Goal: Find specific page/section: Find specific page/section

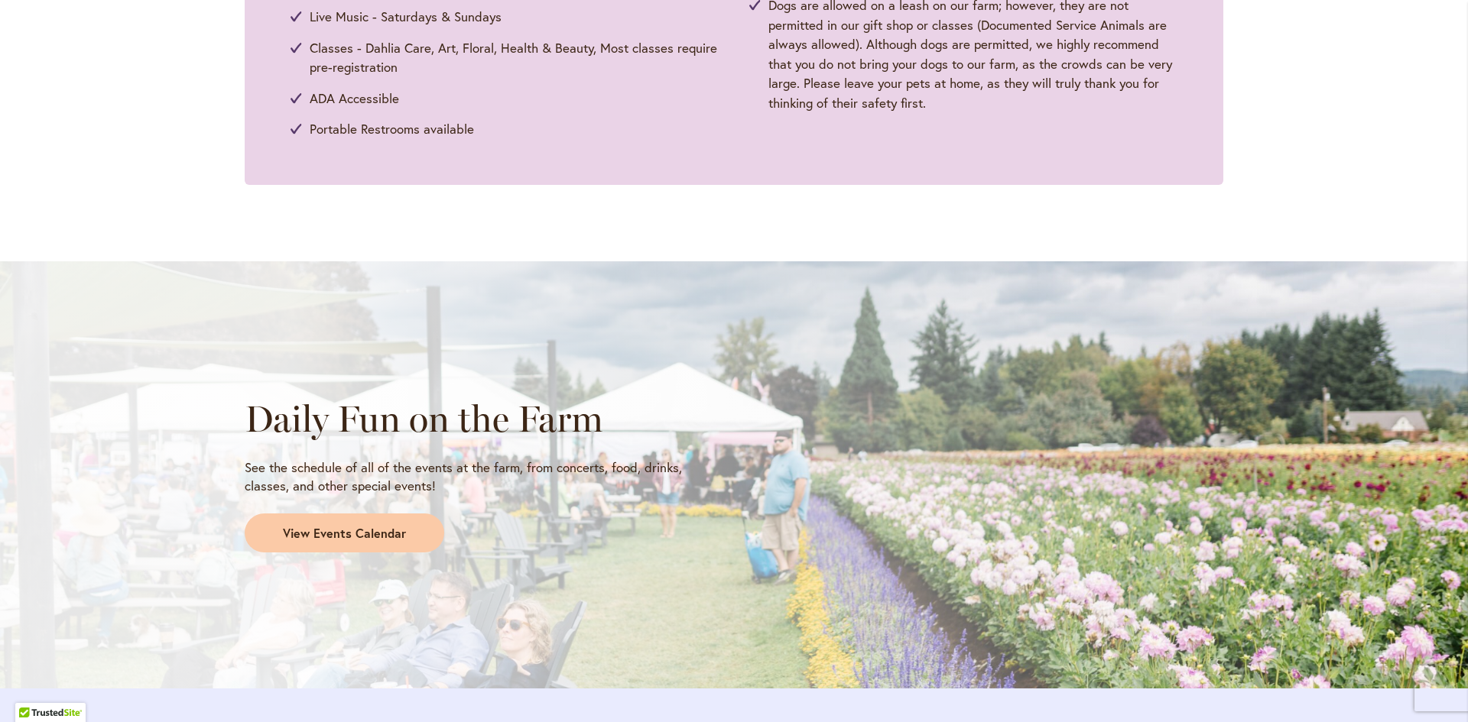
scroll to position [1299, 0]
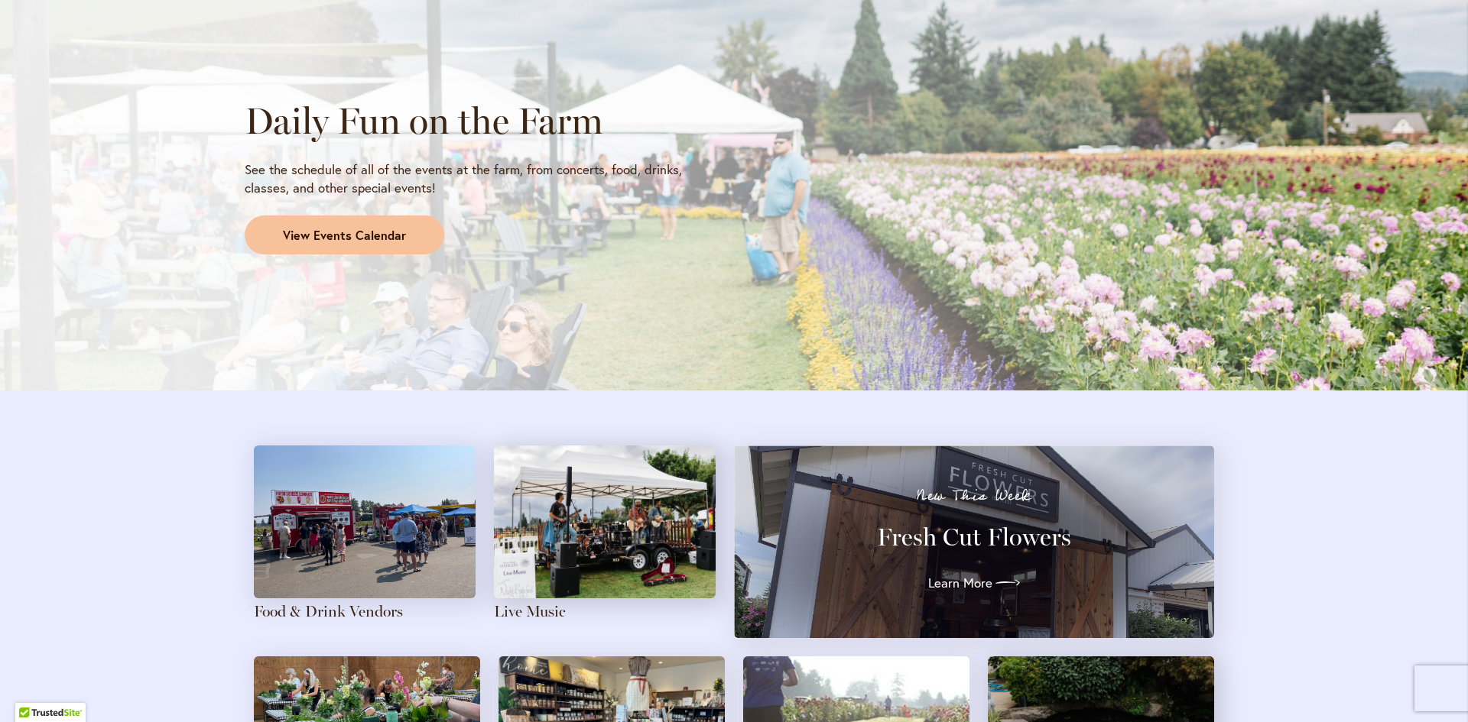
click at [307, 229] on span "View Events Calendar" at bounding box center [344, 236] width 123 height 18
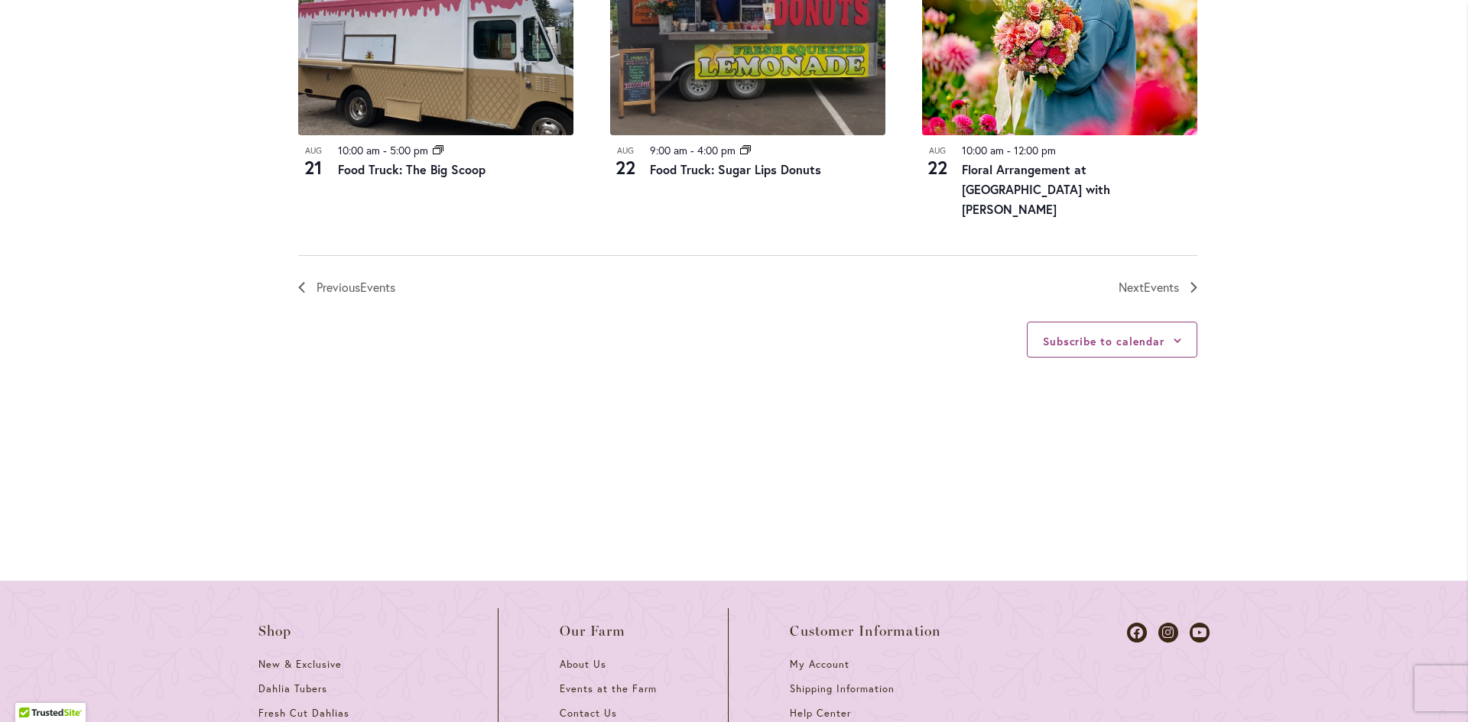
scroll to position [1886, 0]
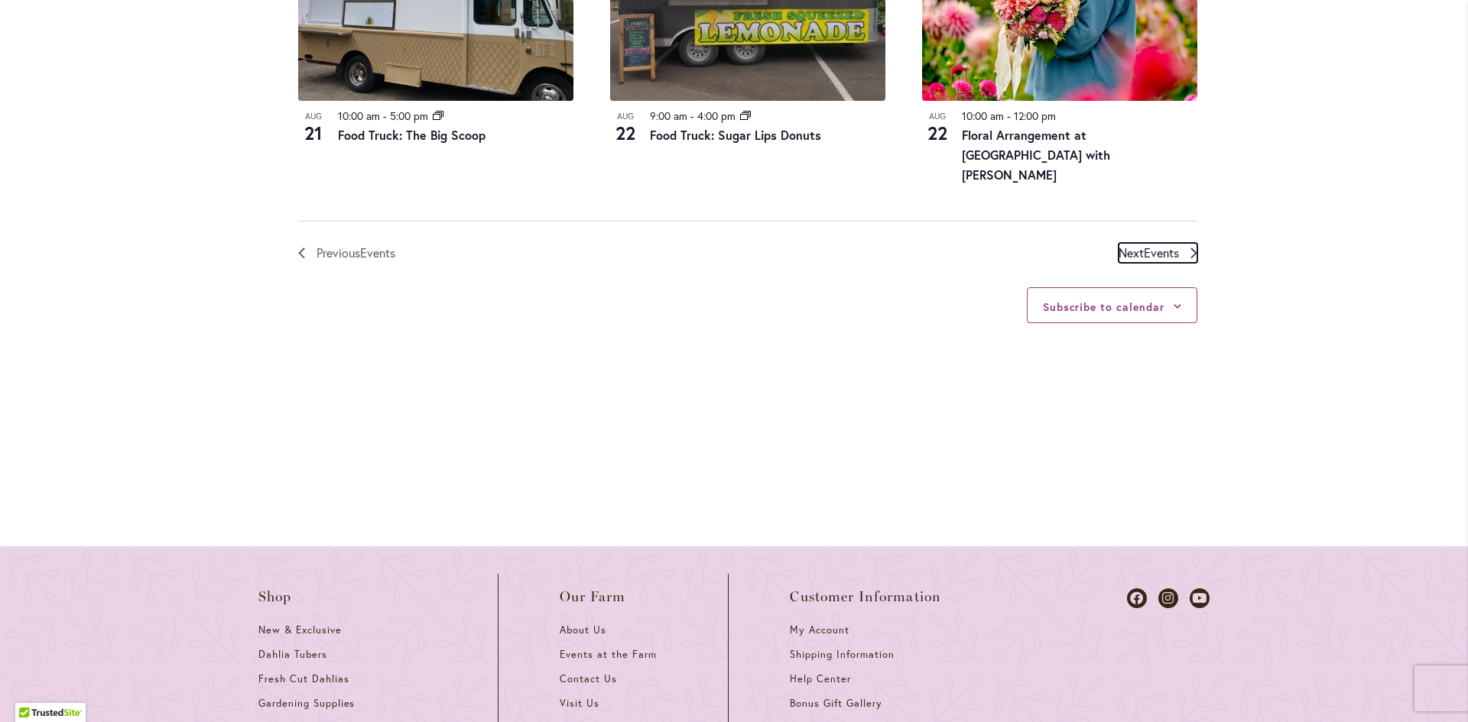
click at [1164, 251] on span "Events" at bounding box center [1160, 253] width 35 height 16
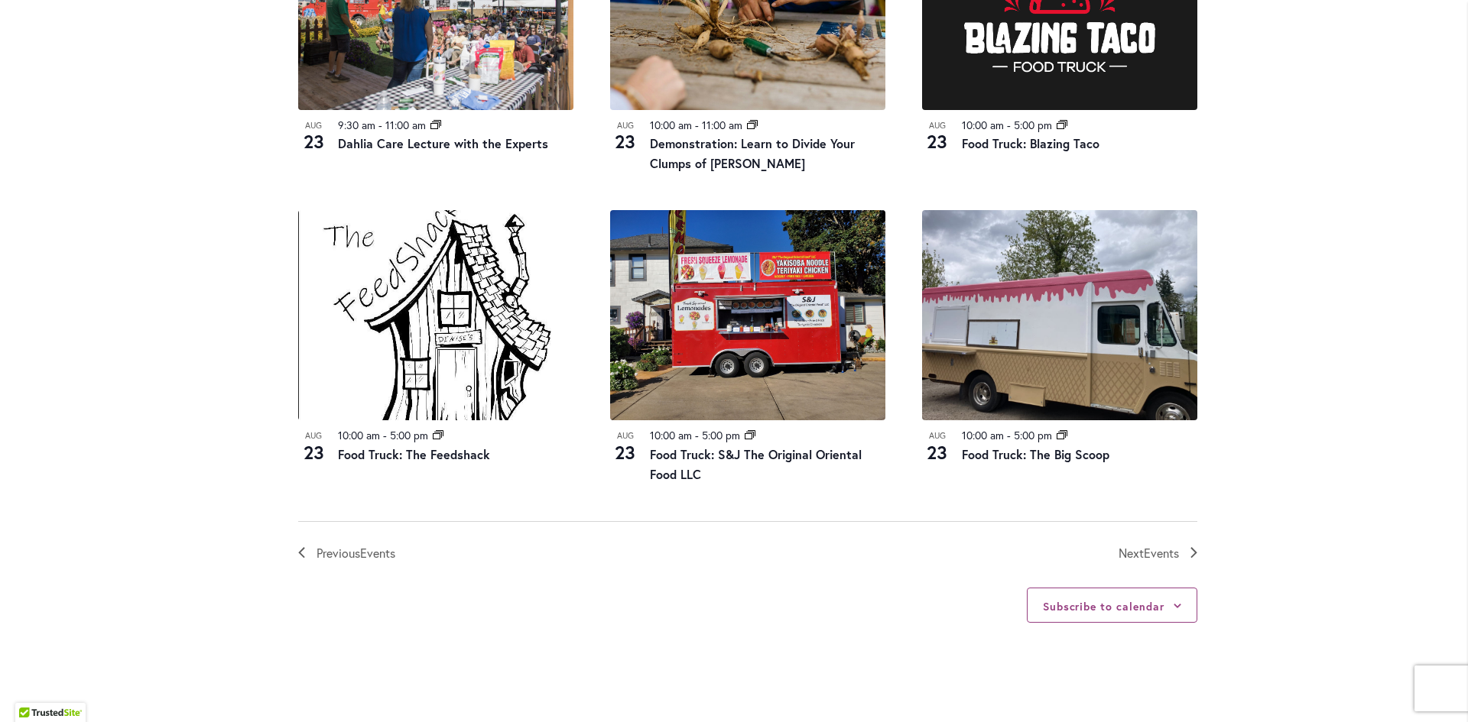
scroll to position [1594, 0]
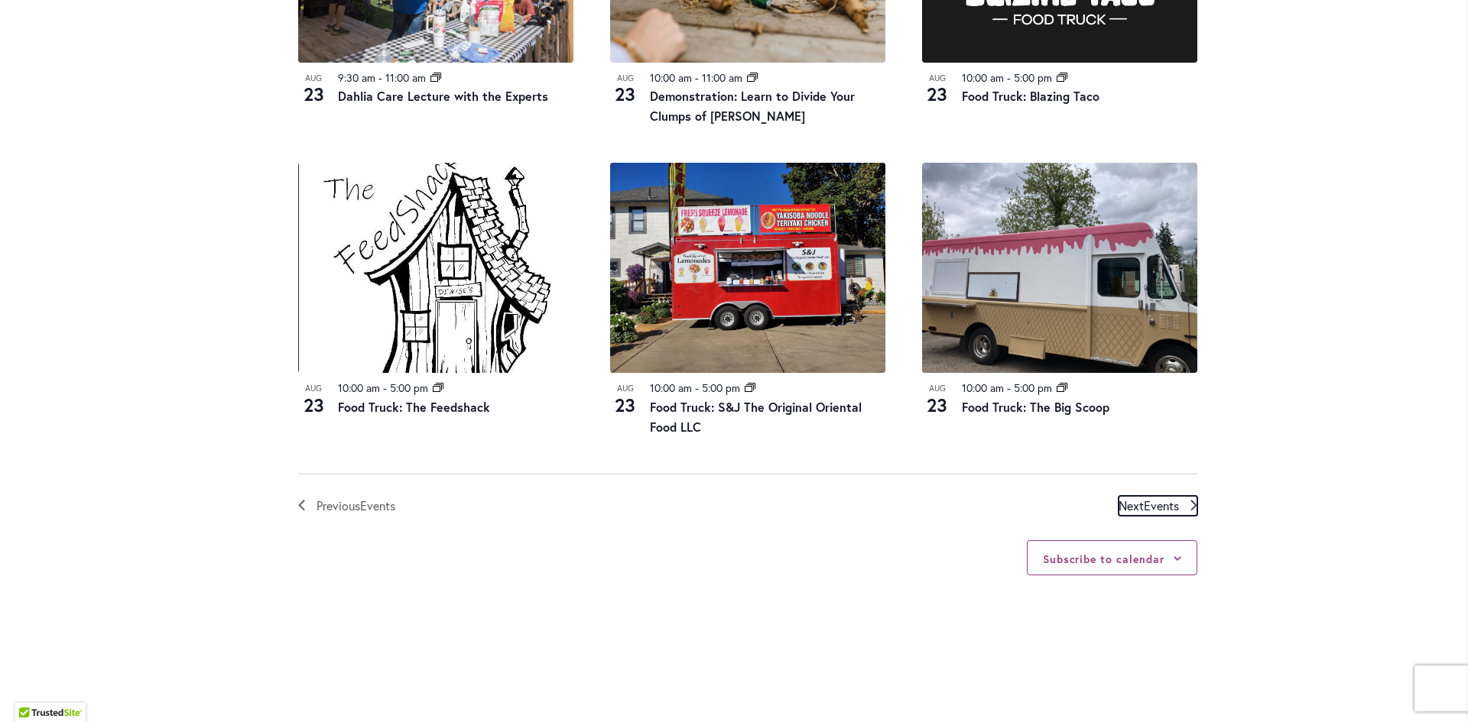
drag, startPoint x: 1173, startPoint y: 505, endPoint x: 1196, endPoint y: 482, distance: 33.0
click at [1172, 505] on span "Events" at bounding box center [1160, 506] width 35 height 16
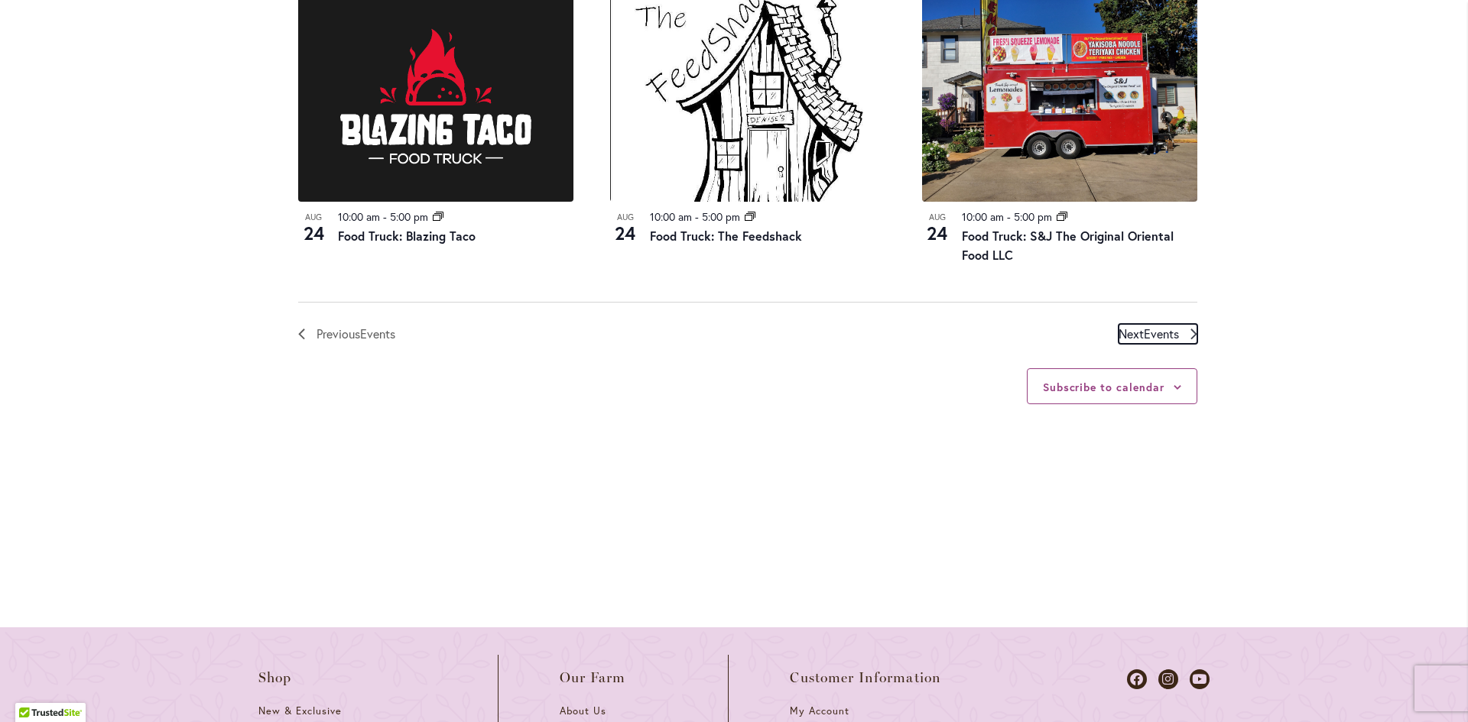
click at [1159, 326] on span "Events" at bounding box center [1160, 334] width 35 height 16
